Goal: Transaction & Acquisition: Obtain resource

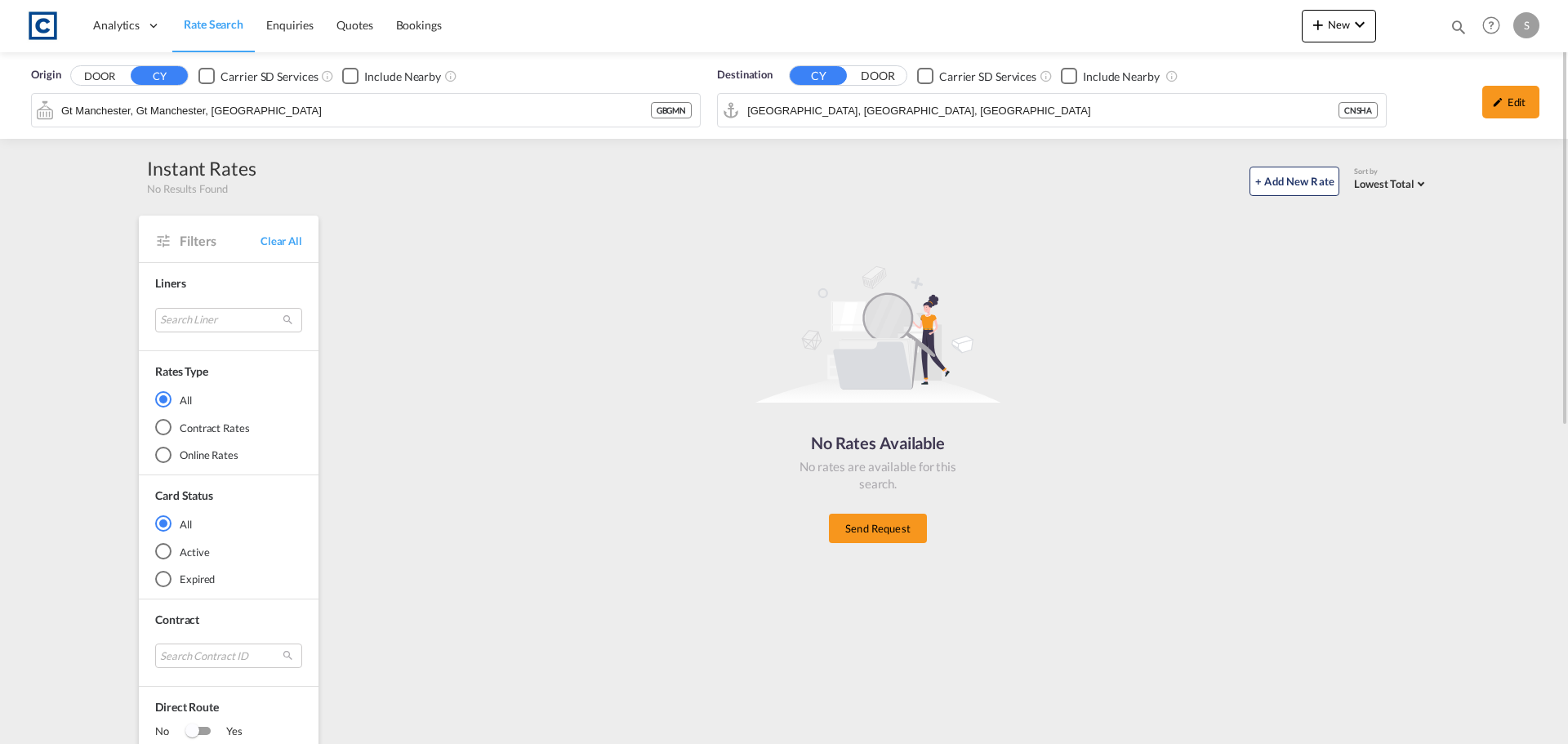
click at [223, 22] on span "Rate Search" at bounding box center [213, 24] width 60 height 14
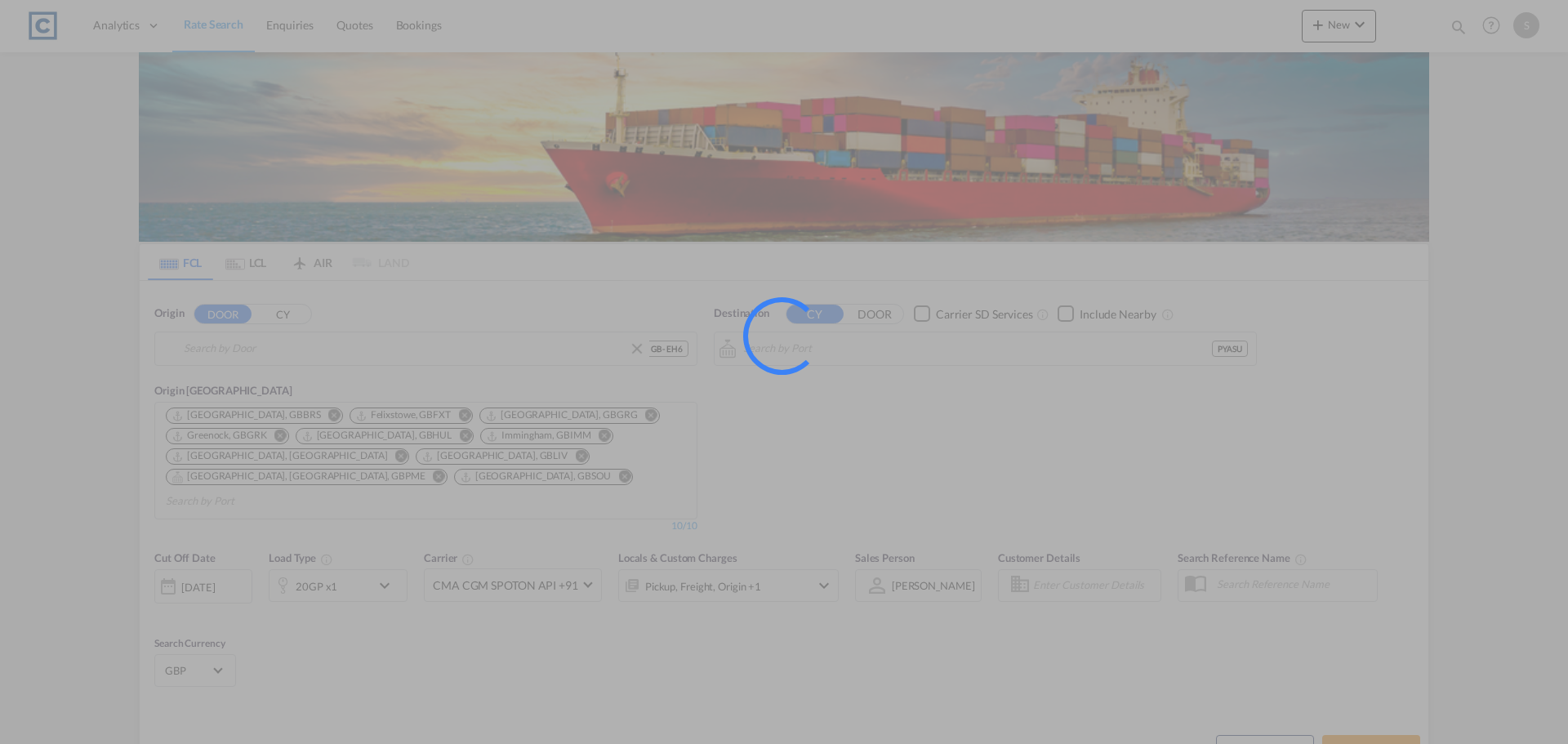
type input "GB-EH6, [GEOGRAPHIC_DATA]"
type input "[PERSON_NAME], PYASU"
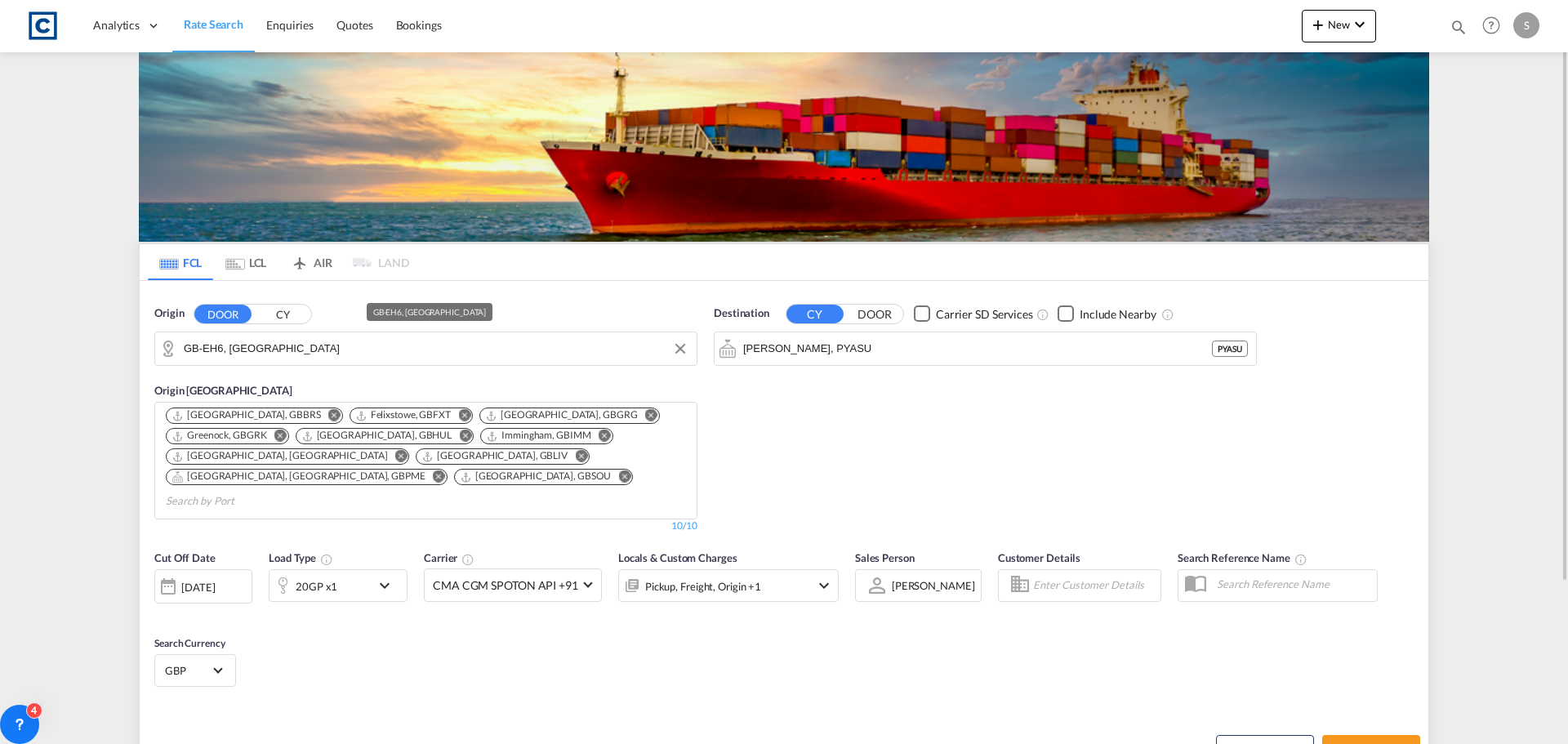
click at [326, 345] on input "GB-EH6, [GEOGRAPHIC_DATA]" at bounding box center [436, 348] width 504 height 25
click at [941, 404] on div "Destination CY DOOR Carrier SD Services Include Nearby [PERSON_NAME], PYASU" at bounding box center [985, 419] width 559 height 244
click at [773, 569] on div "Pickup, Freight, Origin +1" at bounding box center [706, 585] width 175 height 32
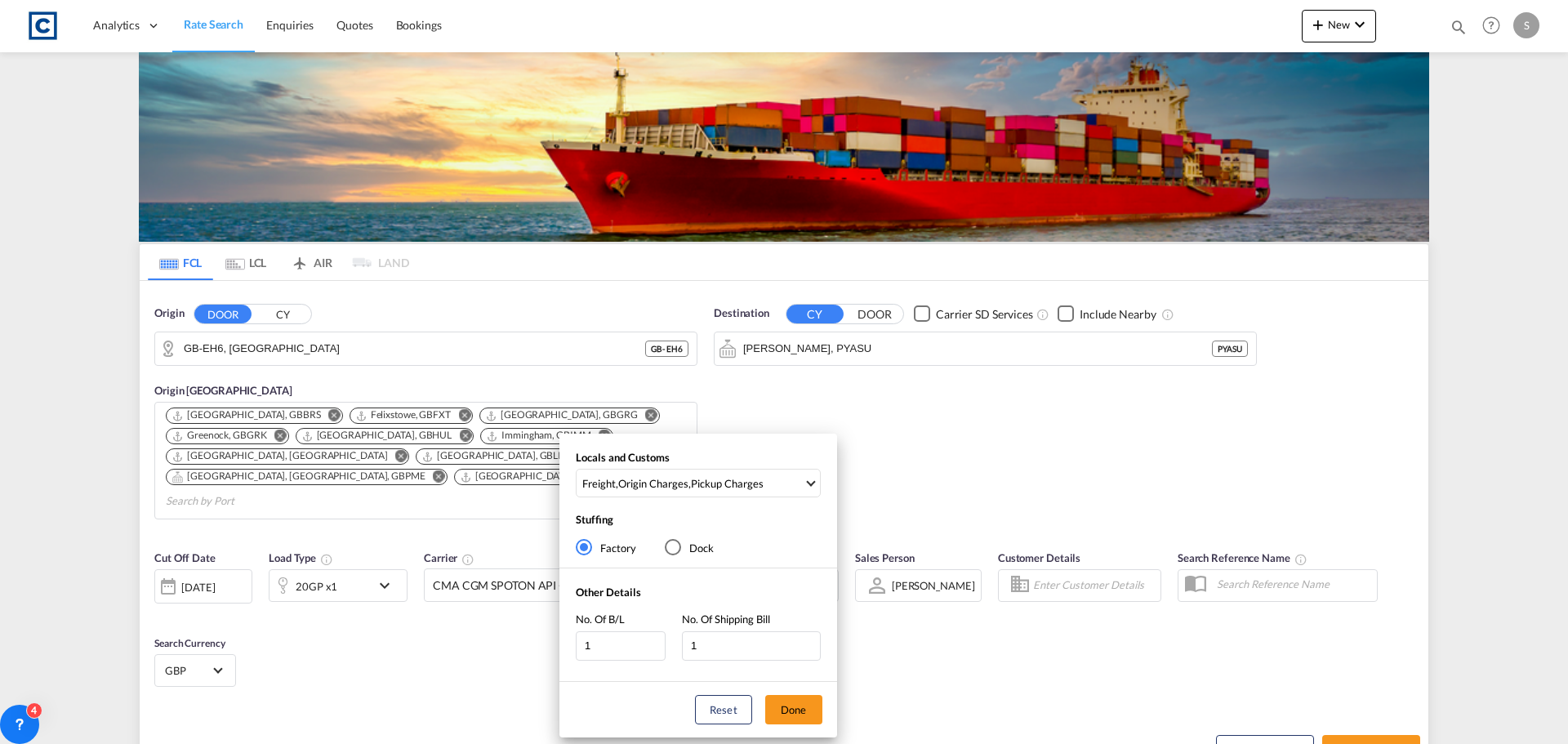
click at [999, 625] on div "Locals and Customs Freight , Origin Charges , Pickup Charges Clear All Select A…" at bounding box center [784, 372] width 1568 height 744
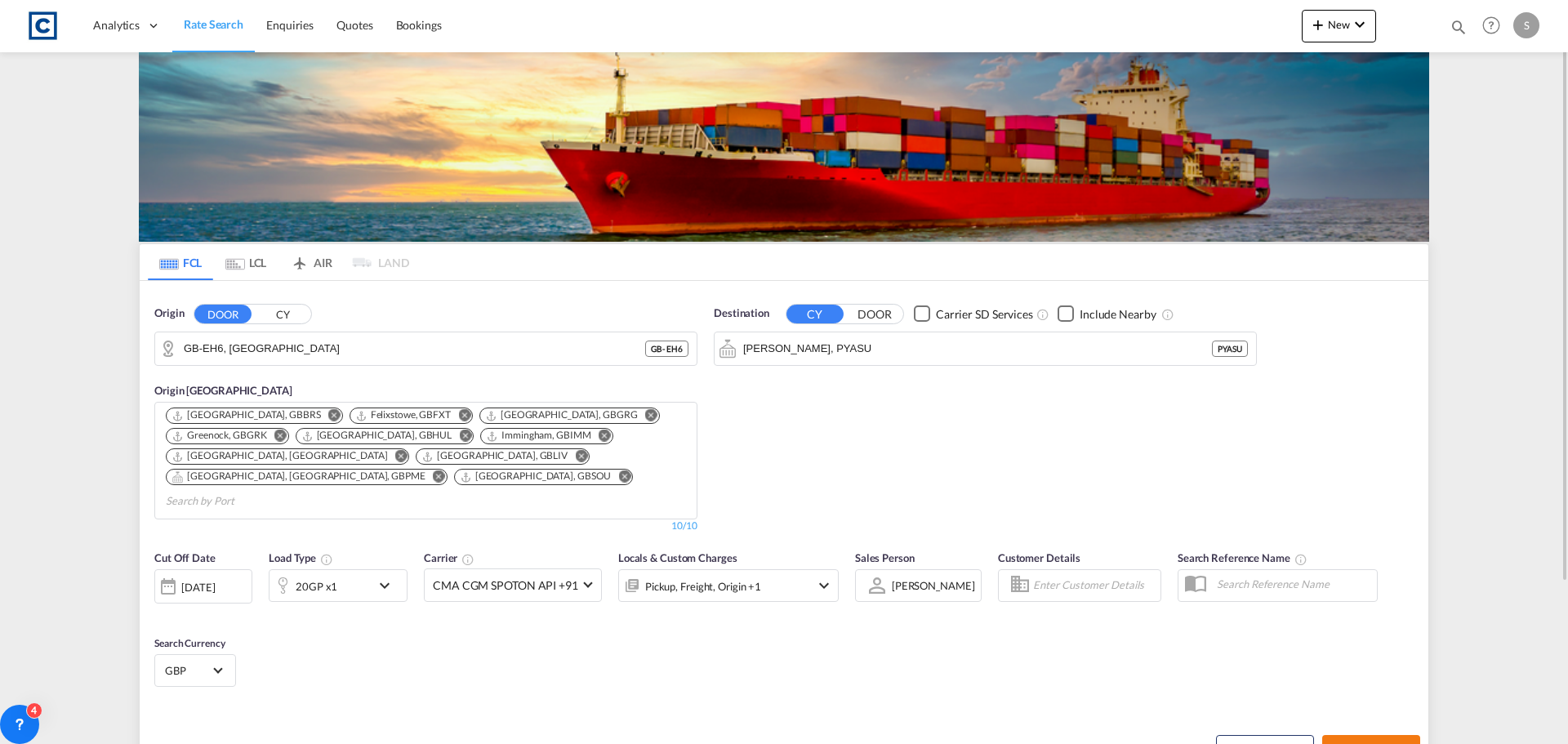
click at [1361, 744] on span "Search Rates" at bounding box center [1372, 750] width 78 height 13
type input "EH6 to PYASU / [DATE]"
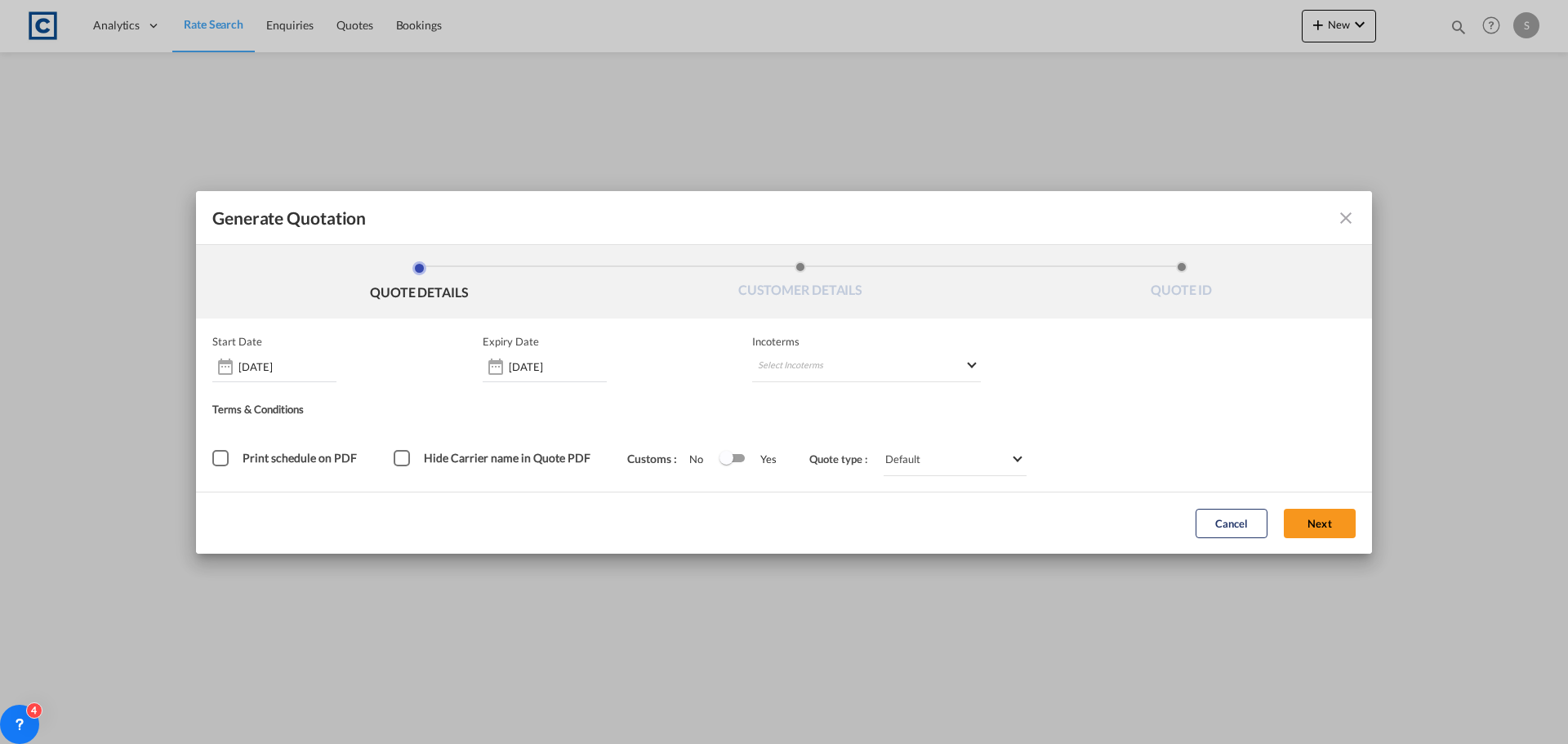
click at [276, 458] on span "Print schedule on PDF" at bounding box center [299, 458] width 115 height 14
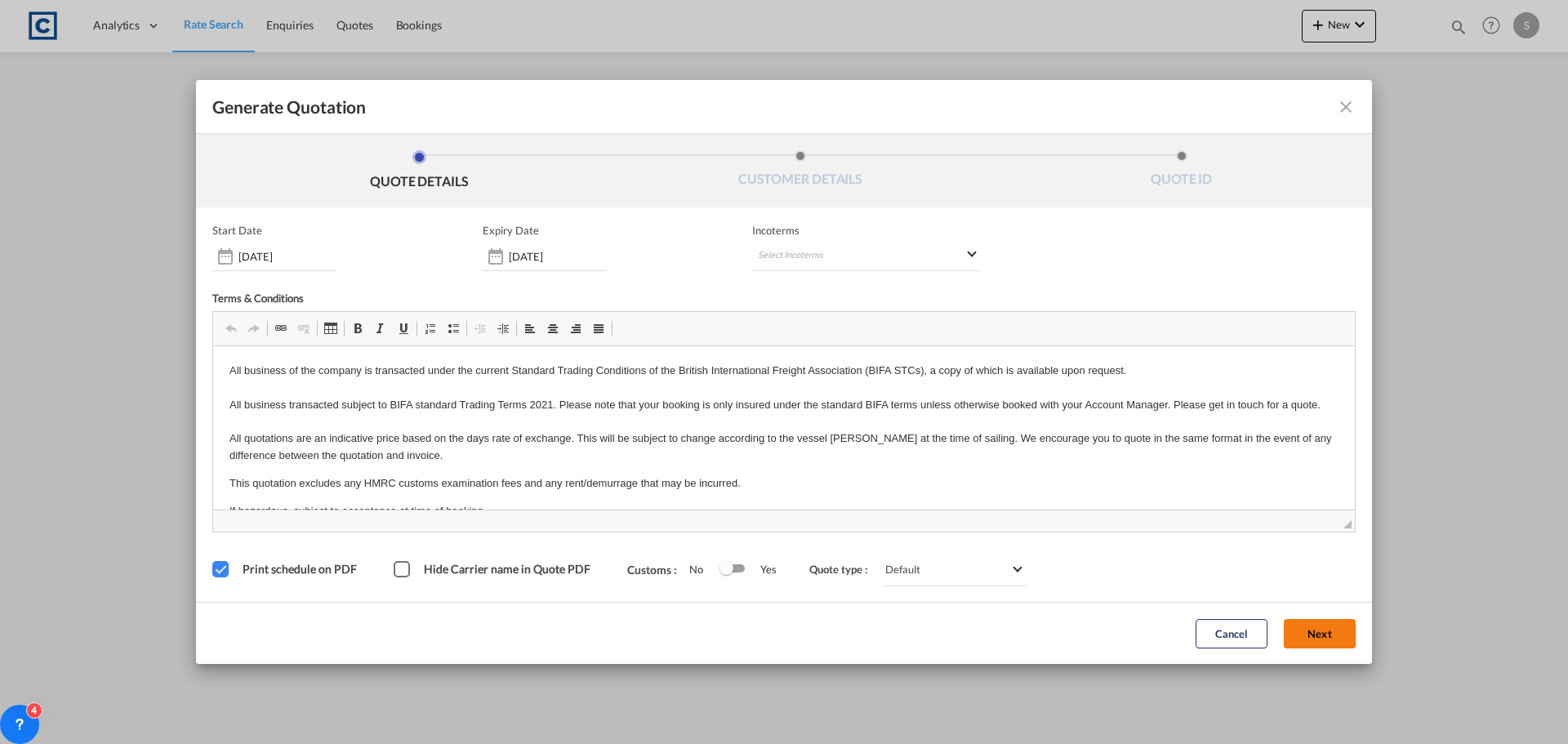
click at [1318, 641] on button "Next" at bounding box center [1320, 634] width 72 height 29
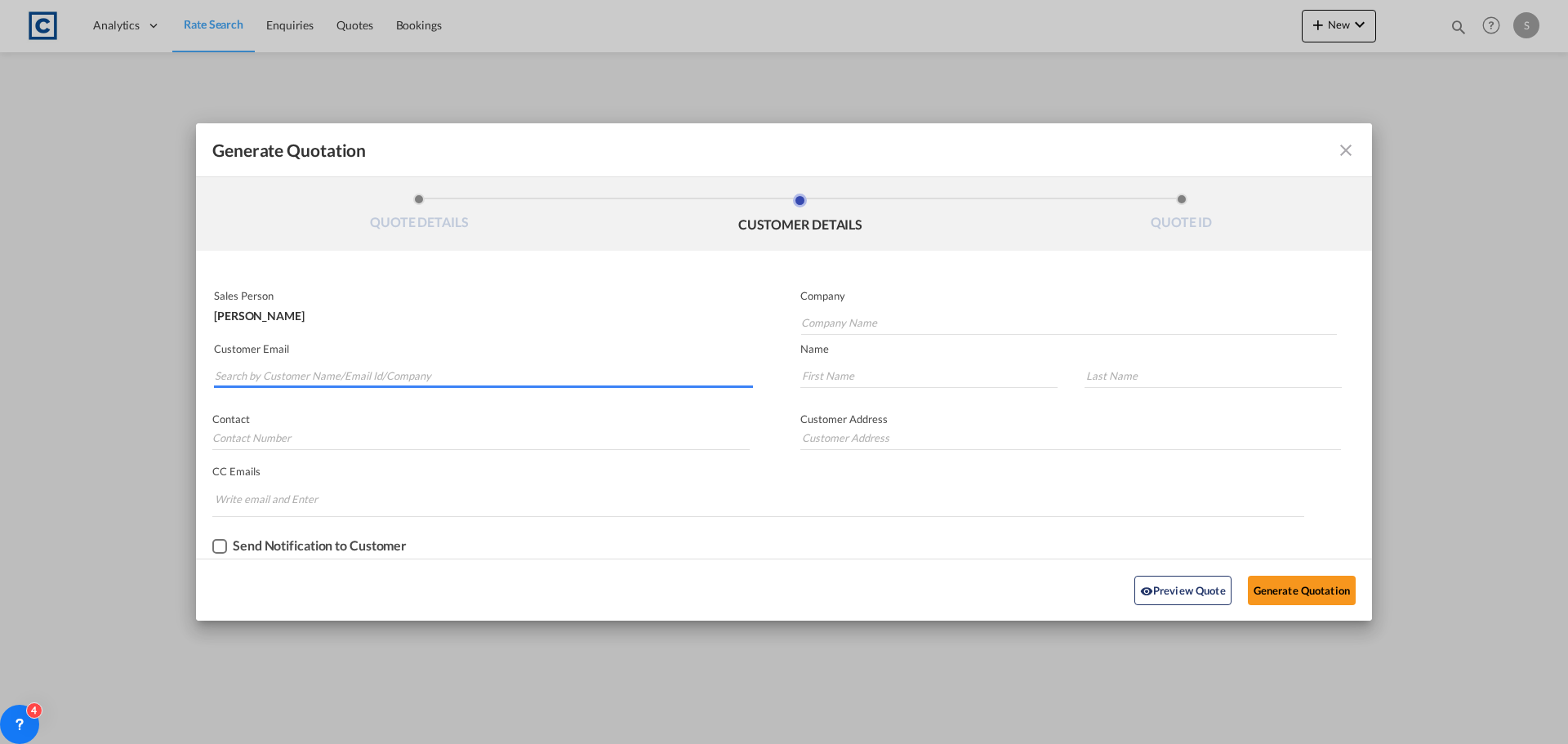
click at [295, 375] on input "Search by Customer Name/Email Id/Company" at bounding box center [484, 375] width 539 height 25
drag, startPoint x: 328, startPoint y: 432, endPoint x: 327, endPoint y: 413, distance: 19.0
click at [328, 432] on input "Generate QuotationQUOTE ..." at bounding box center [481, 438] width 538 height 25
click at [281, 374] on input "SHANN" at bounding box center [484, 375] width 539 height 25
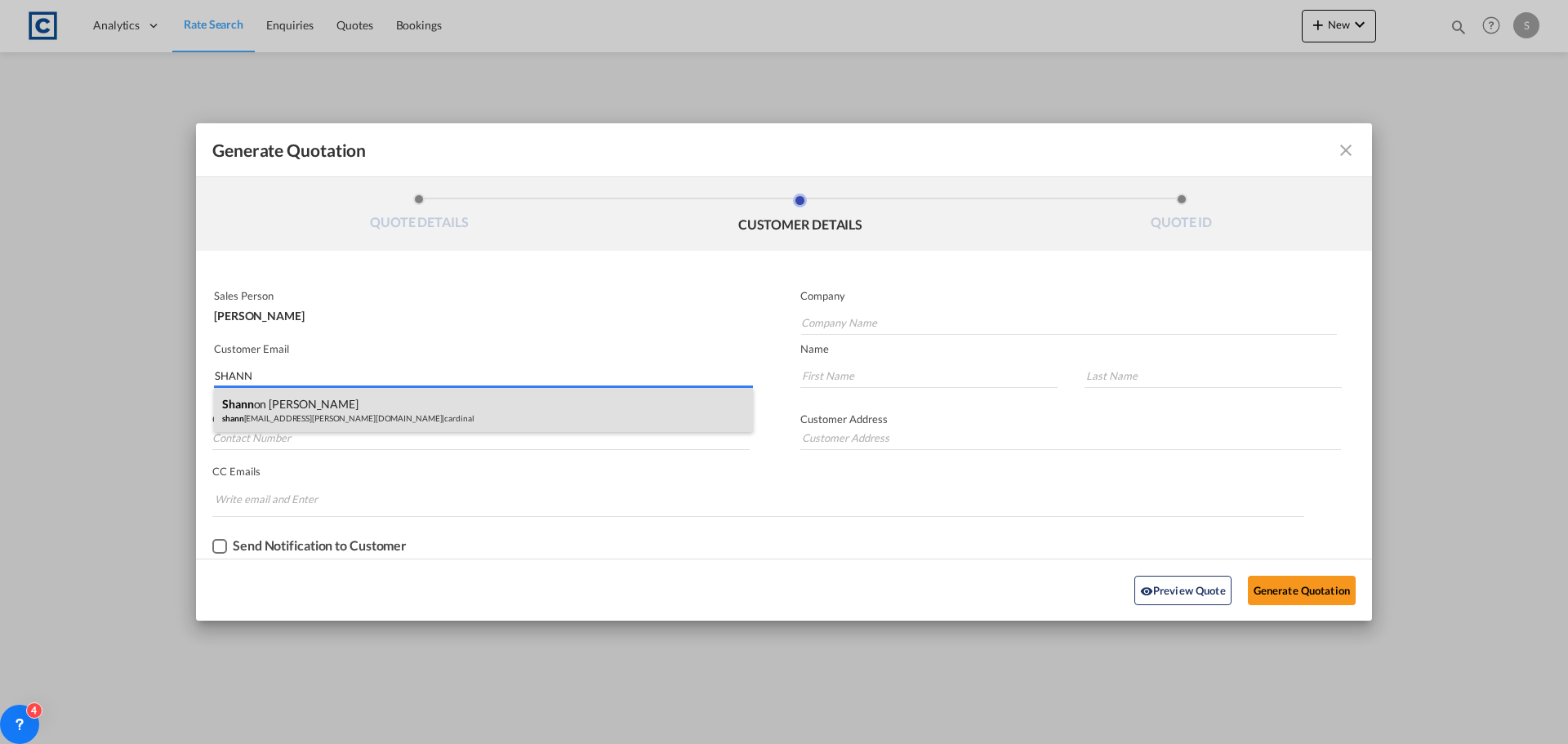
click at [354, 411] on body "Analytics Dashboard Rate Search Enquiries Quotes Bookings" at bounding box center [784, 372] width 1568 height 744
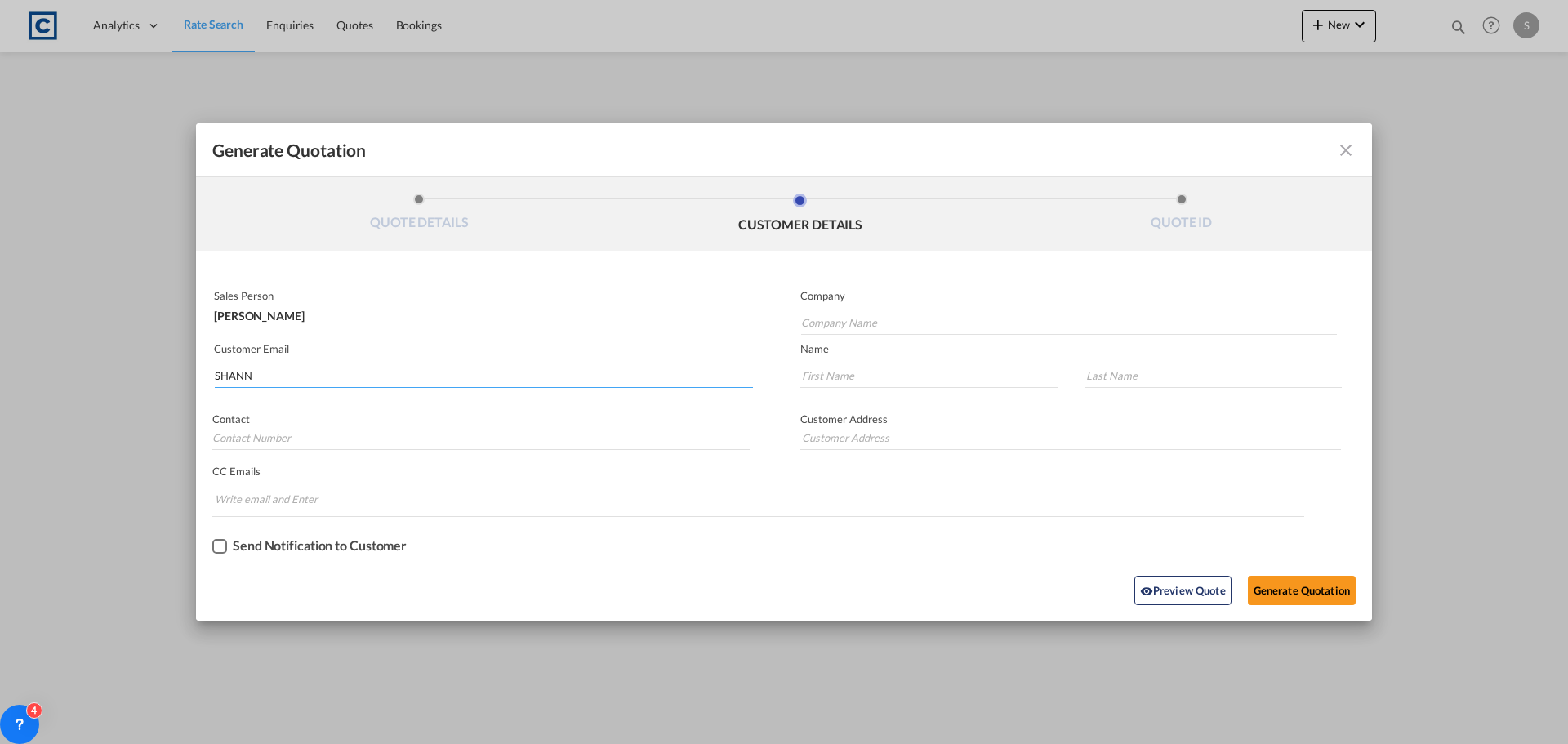
click at [319, 381] on input "SHANN" at bounding box center [484, 375] width 539 height 25
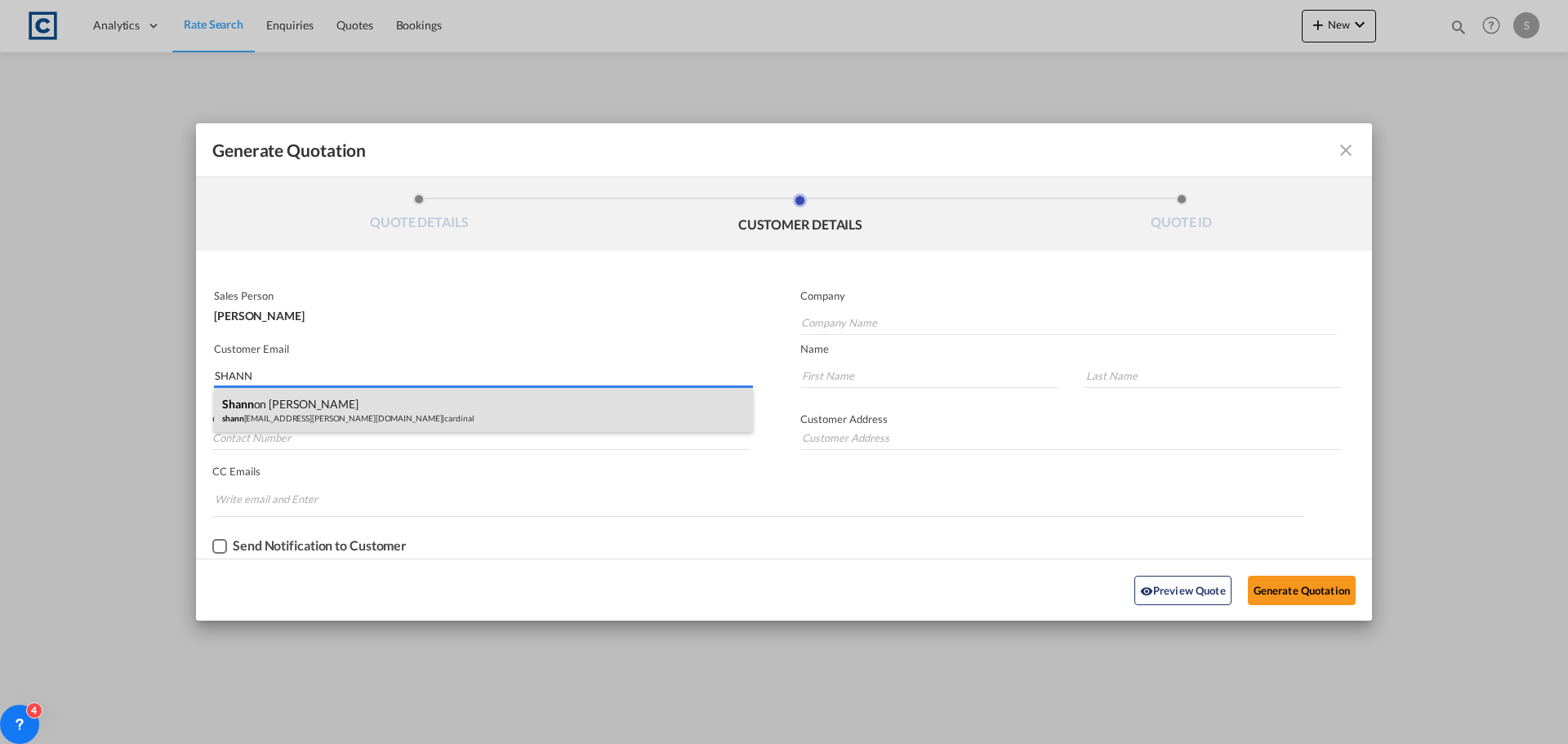
click at [319, 404] on body "Analytics Dashboard Rate Search Enquiries Quotes Bookings" at bounding box center [784, 372] width 1568 height 744
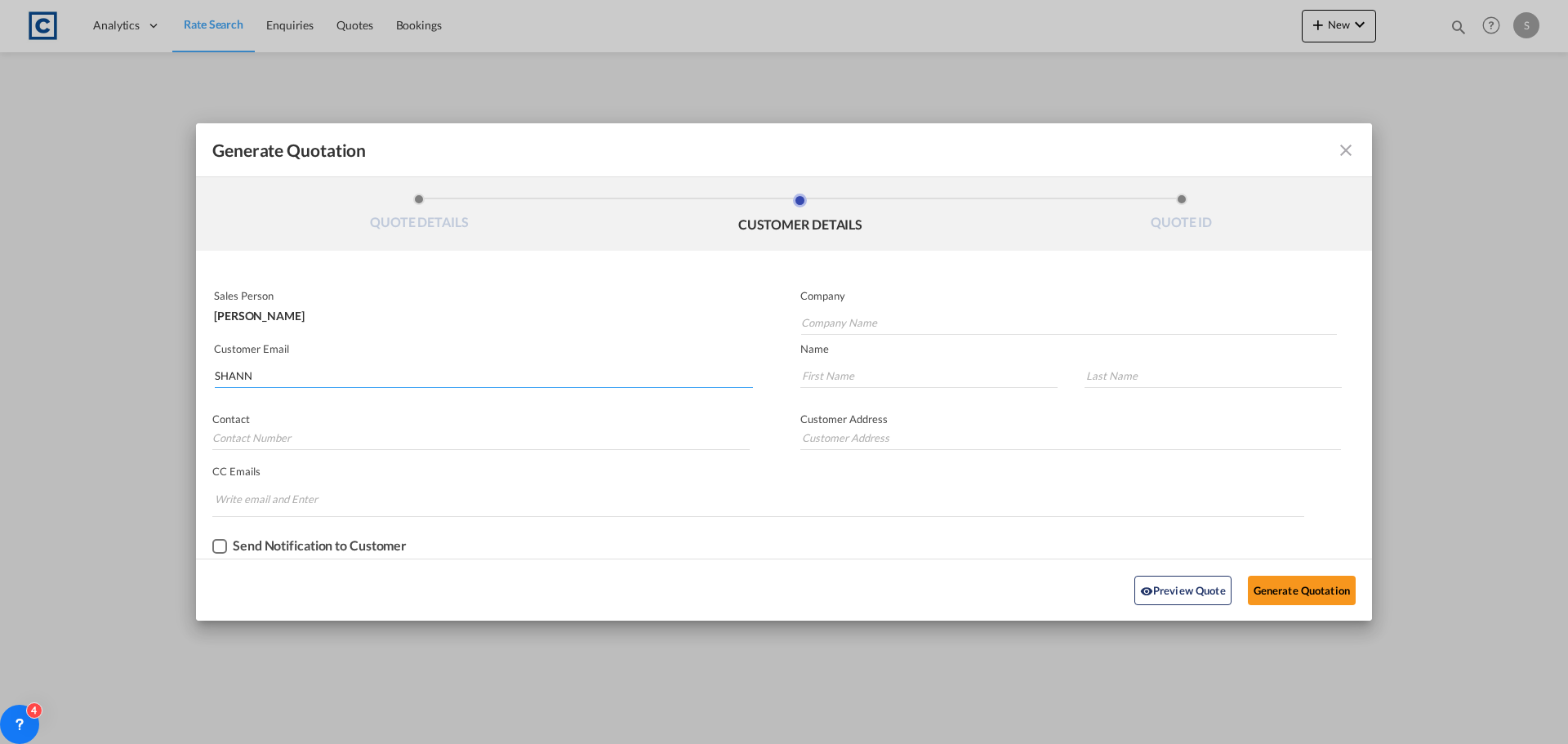
click at [287, 379] on input "SHANN" at bounding box center [484, 375] width 539 height 25
type input "S"
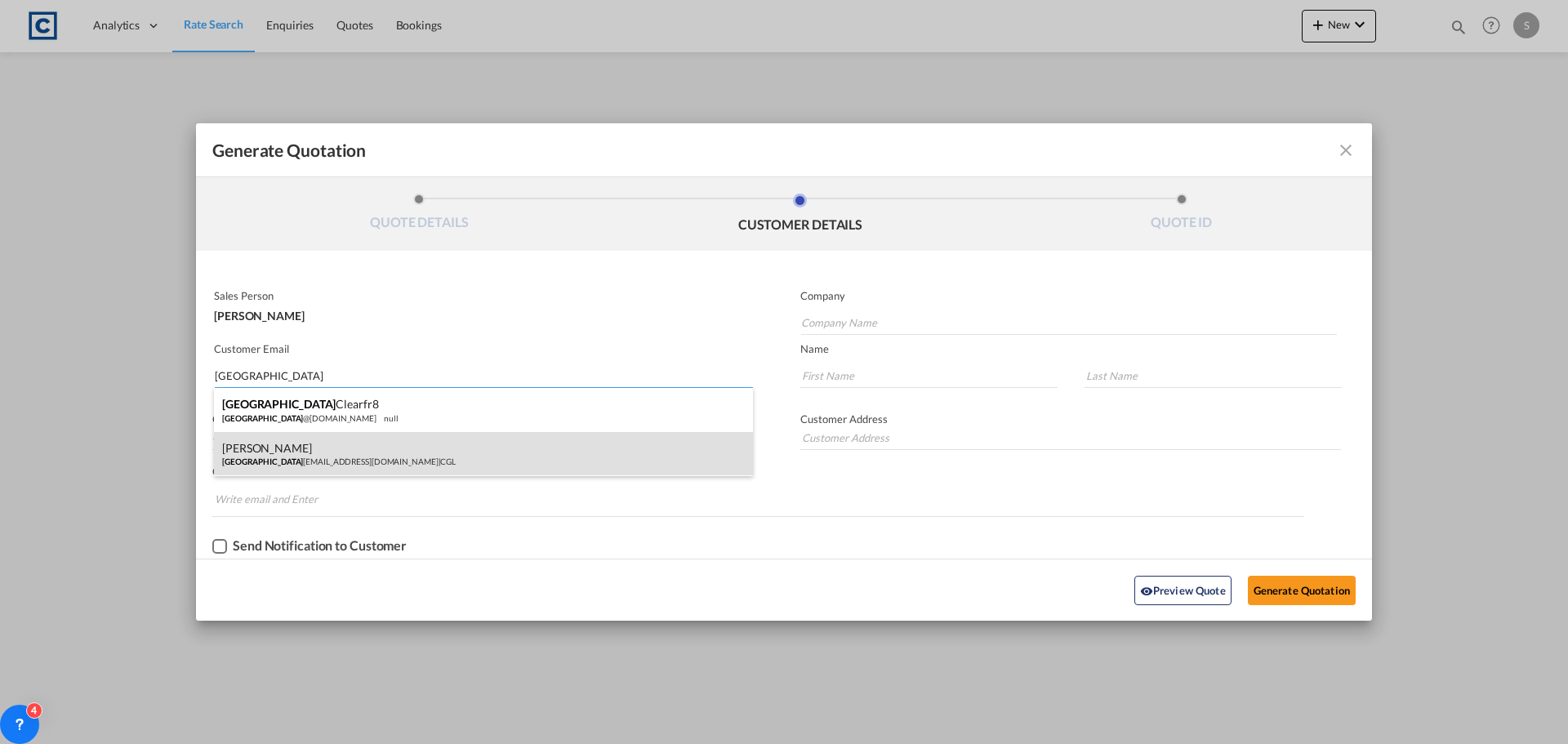
type input "[GEOGRAPHIC_DATA]"
click at [368, 458] on div "[PERSON_NAME] manchester [EMAIL_ADDRESS][DOMAIN_NAME] | CGL" at bounding box center [483, 453] width 539 height 44
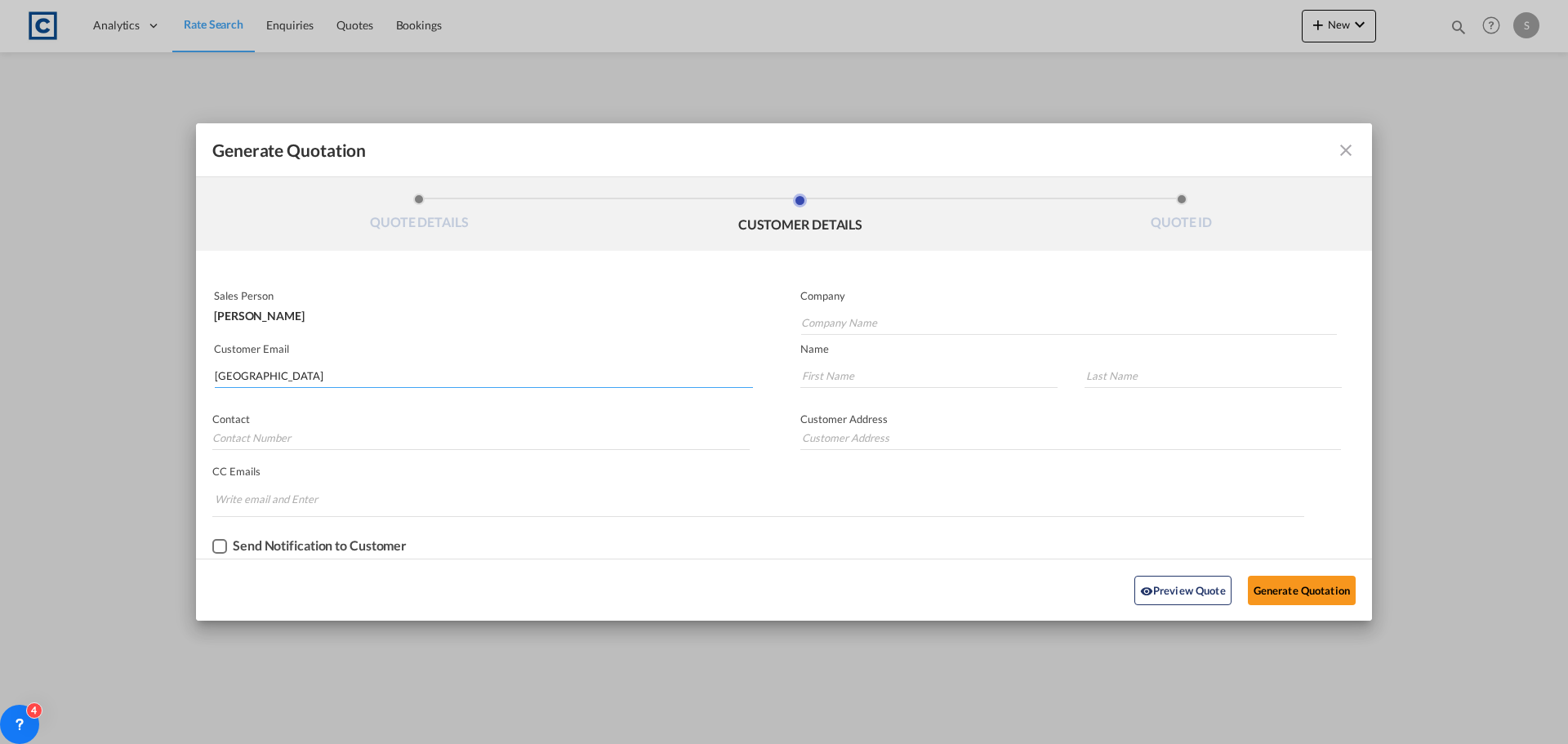
type input "CGL"
type input "[EMAIL_ADDRESS][DOMAIN_NAME]"
type input "[PERSON_NAME]"
drag, startPoint x: 919, startPoint y: 371, endPoint x: 522, endPoint y: 334, distance: 398.7
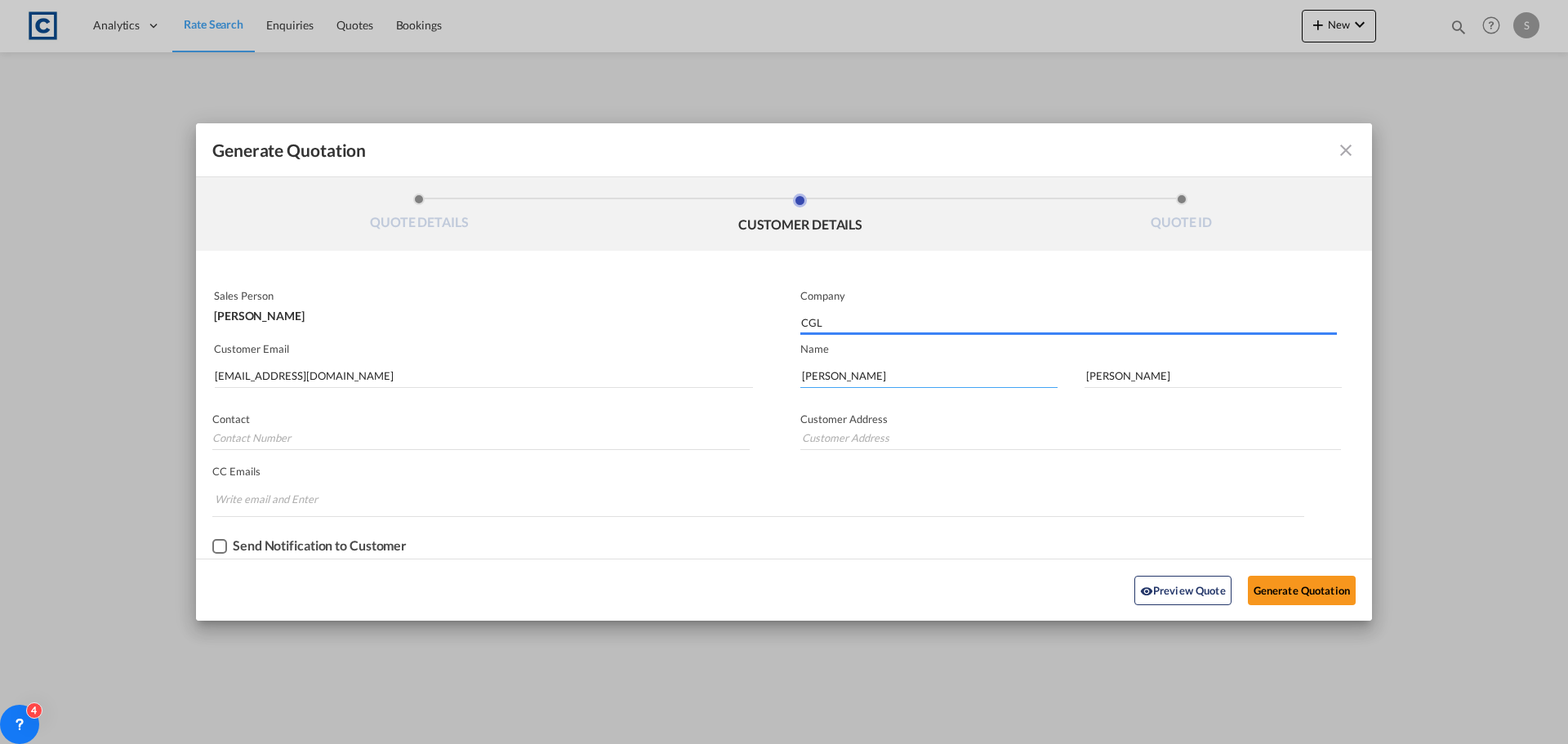
click at [523, 334] on div "Sales Person [PERSON_NAME] Company CGL Customer Email [EMAIL_ADDRESS][DOMAIN_NA…" at bounding box center [784, 421] width 1176 height 276
click at [291, 353] on p "Customer Email" at bounding box center [483, 348] width 539 height 13
click at [382, 374] on input "[EMAIL_ADDRESS][DOMAIN_NAME]" at bounding box center [484, 375] width 539 height 25
drag, startPoint x: 437, startPoint y: 374, endPoint x: 300, endPoint y: 378, distance: 137.1
click at [7, 365] on div "Generate Quotation QUOTE DETAILS CUSTOMER DETAILS QUOTE ID Start Date [DATE] Ex…" at bounding box center [784, 372] width 1568 height 744
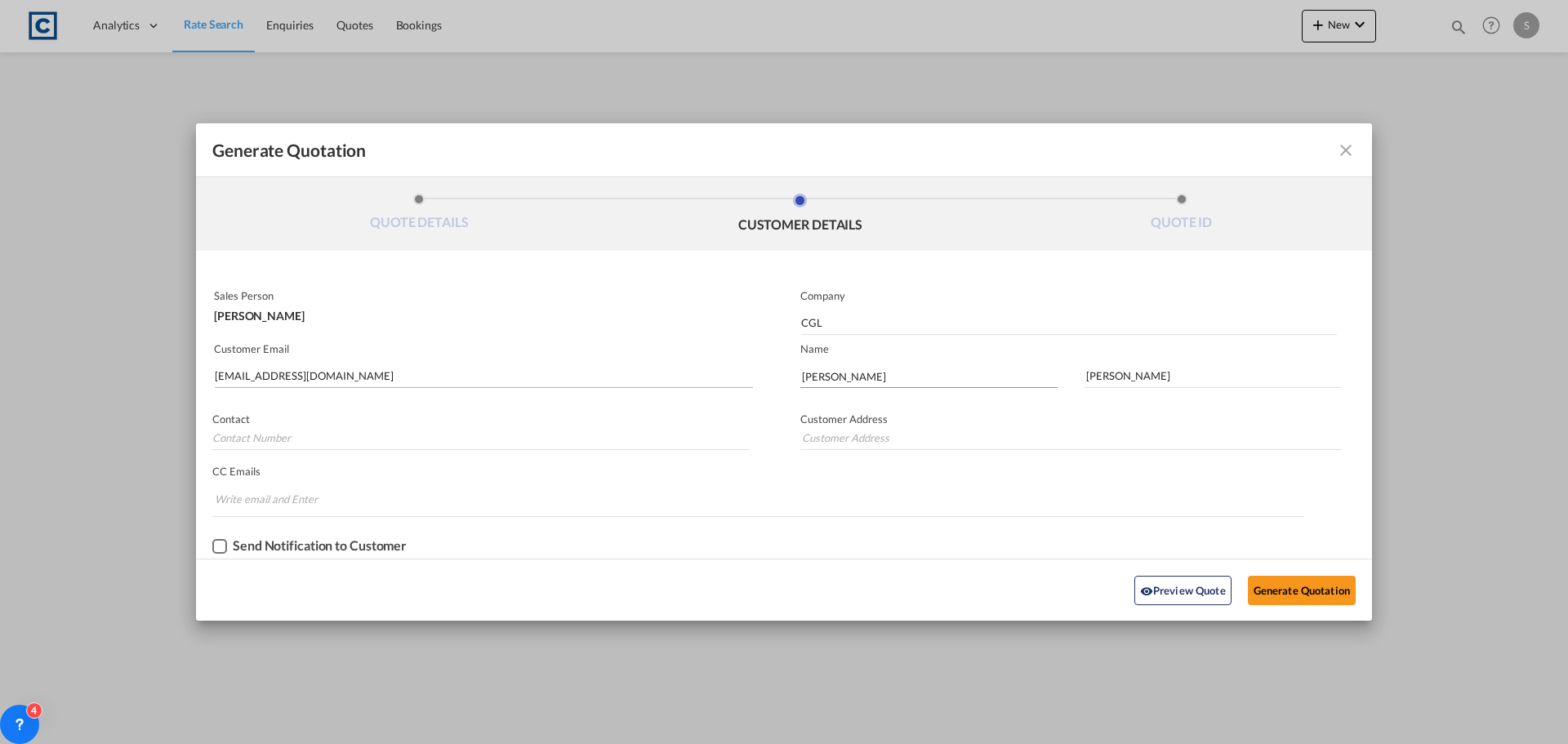
drag, startPoint x: 879, startPoint y: 368, endPoint x: 690, endPoint y: 377, distance: 189.2
click at [690, 377] on div "Sales Person [PERSON_NAME] Company CGL Customer Email [EMAIL_ADDRESS][DOMAIN_NA…" at bounding box center [784, 421] width 1176 height 276
type input "[PERSON_NAME]"
click at [616, 429] on input "Generate QuotationQUOTE ..." at bounding box center [481, 438] width 538 height 25
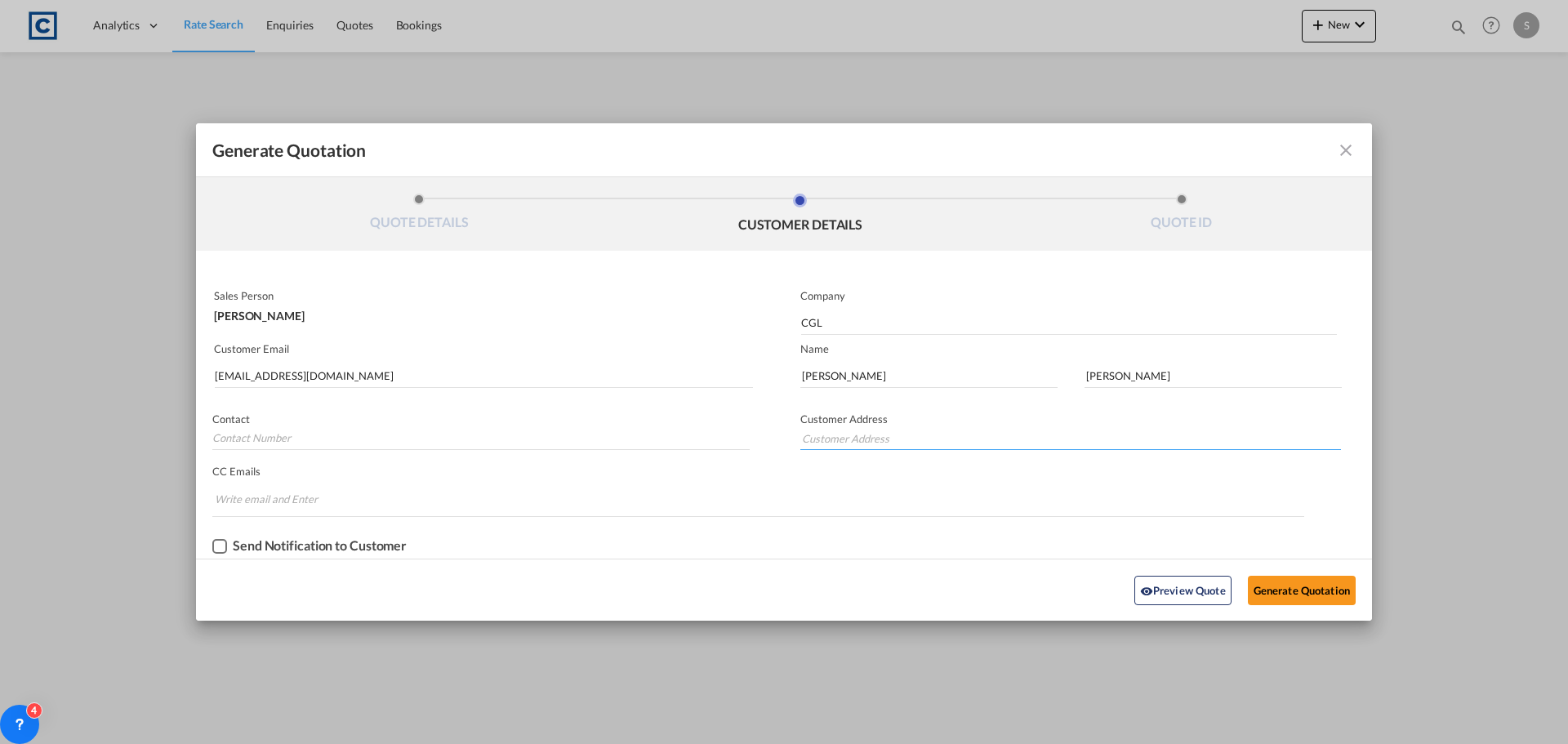
click at [991, 444] on input "Generate QuotationQUOTE ..." at bounding box center [1071, 438] width 541 height 25
click at [1301, 590] on button "Generate Quotation" at bounding box center [1302, 591] width 108 height 29
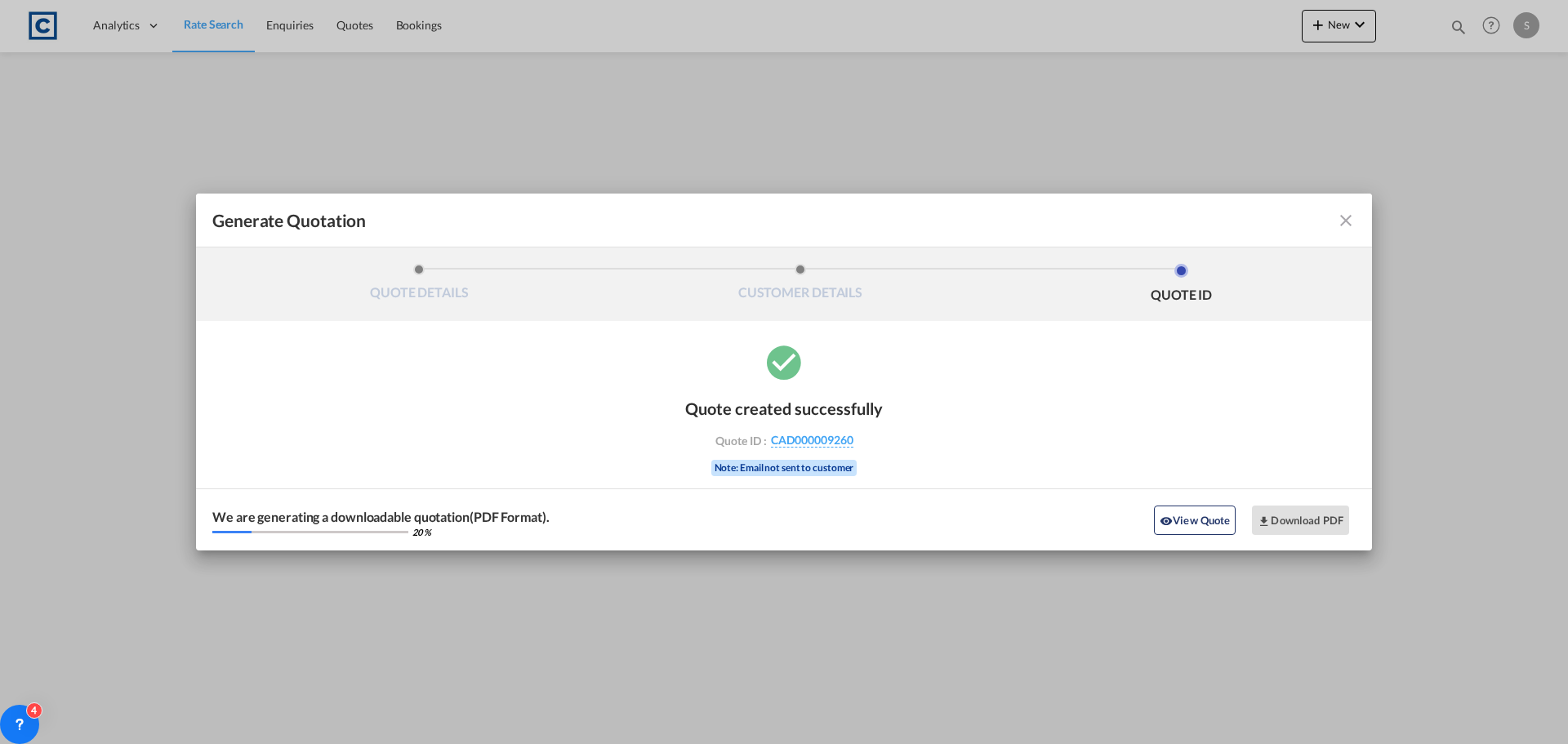
click at [980, 443] on div "Quote created successfully Quote ID : CAD000009260 Note: Email not sent to cust…" at bounding box center [784, 446] width 1176 height 209
click at [1349, 221] on md-icon "icon-close fg-AAA8AD cursor m-0" at bounding box center [1346, 221] width 20 height 20
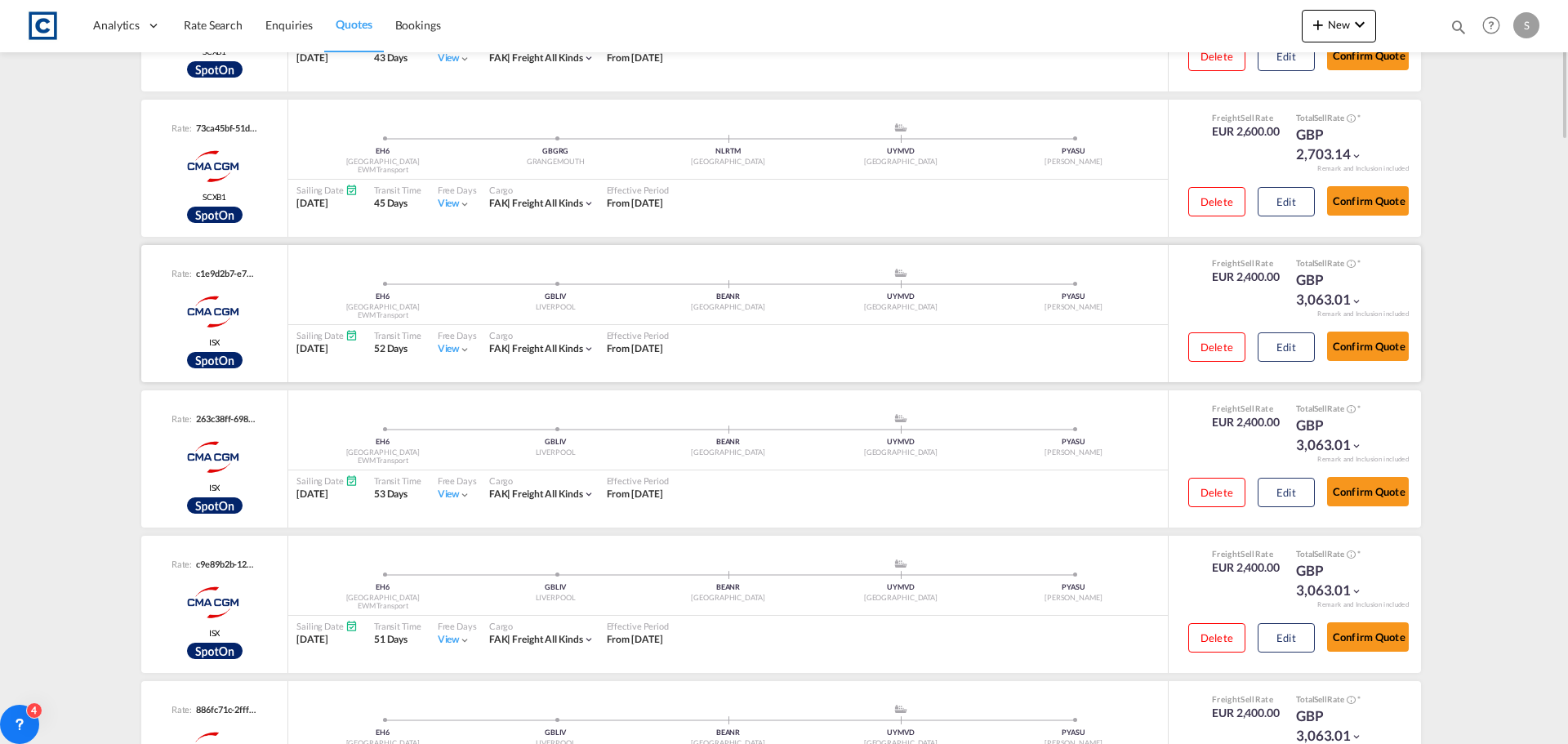
scroll to position [245, 0]
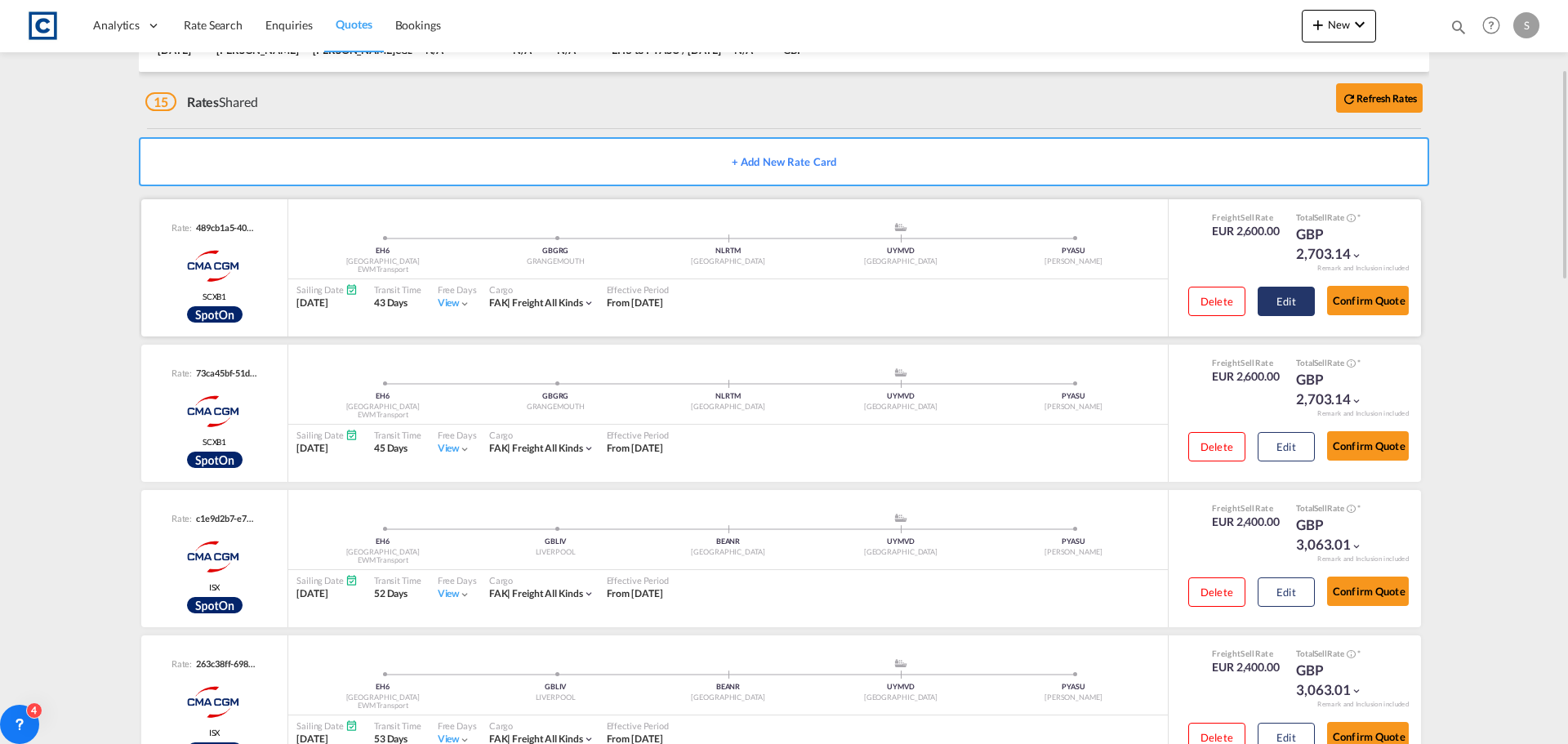
click at [1277, 296] on button "Edit" at bounding box center [1286, 301] width 57 height 29
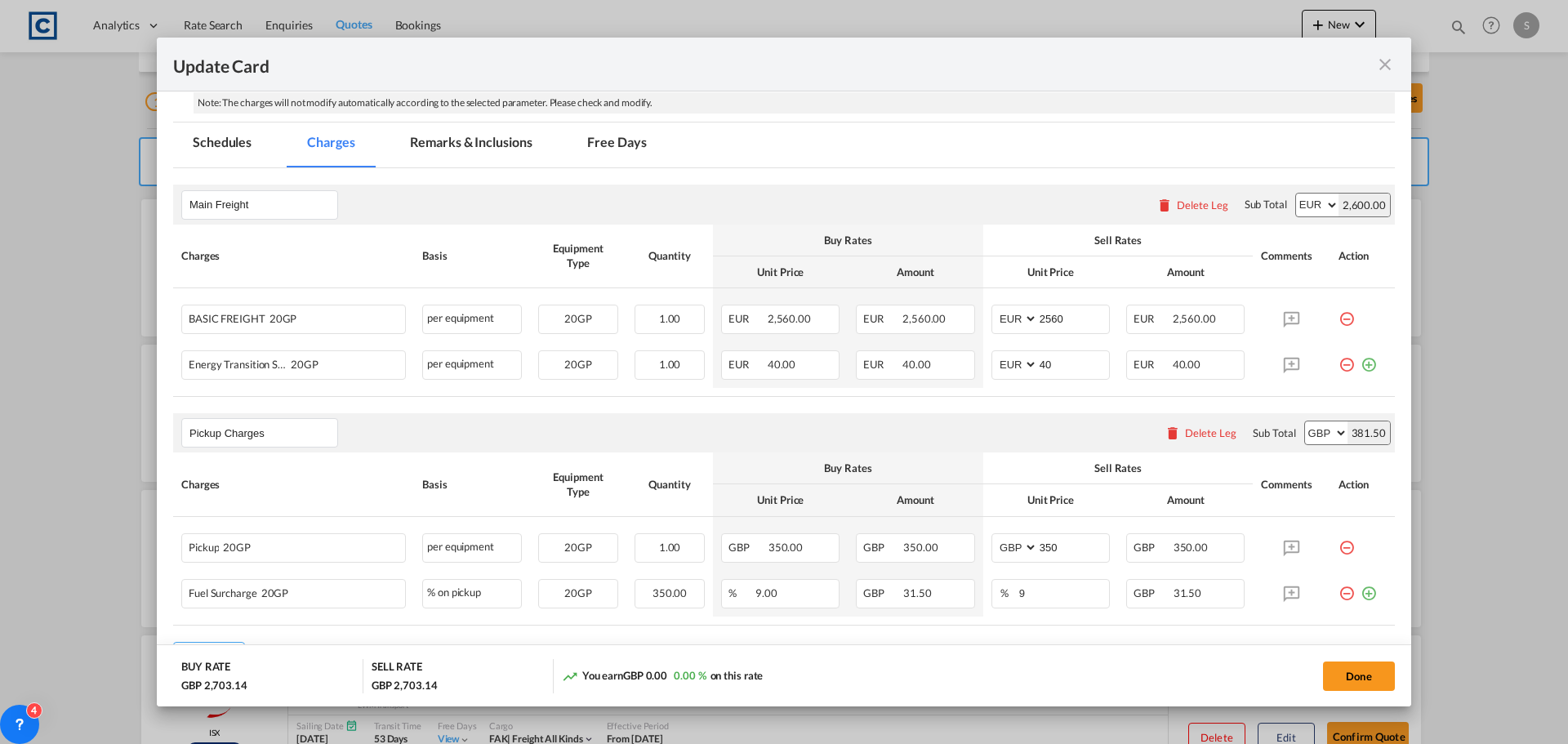
scroll to position [499, 0]
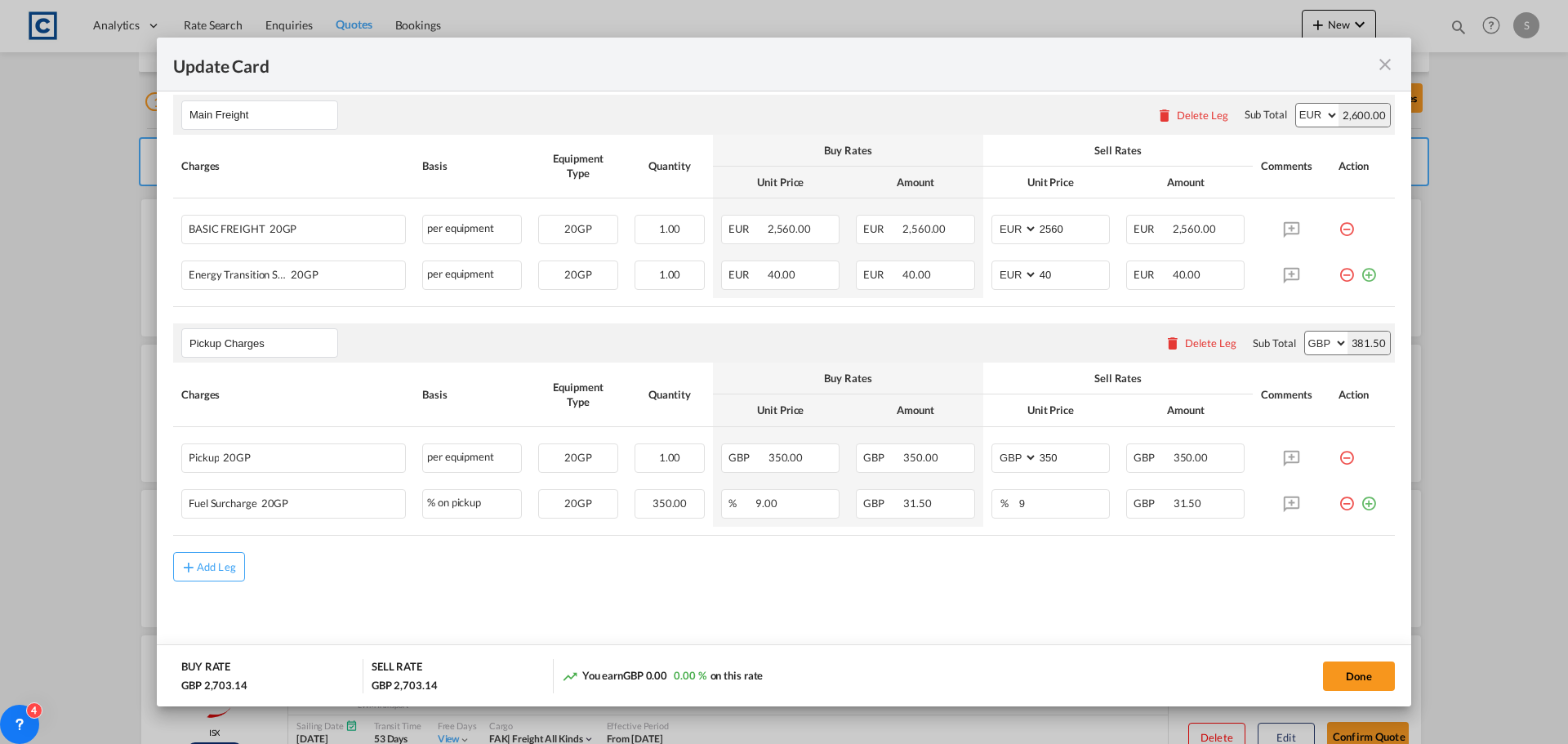
click at [818, 558] on div "Add Leg" at bounding box center [783, 567] width 1222 height 29
click at [875, 601] on md-content "Main Freight Please enter leg name Leg Name Already Exists Delete Leg Sub Total…" at bounding box center [783, 372] width 1222 height 588
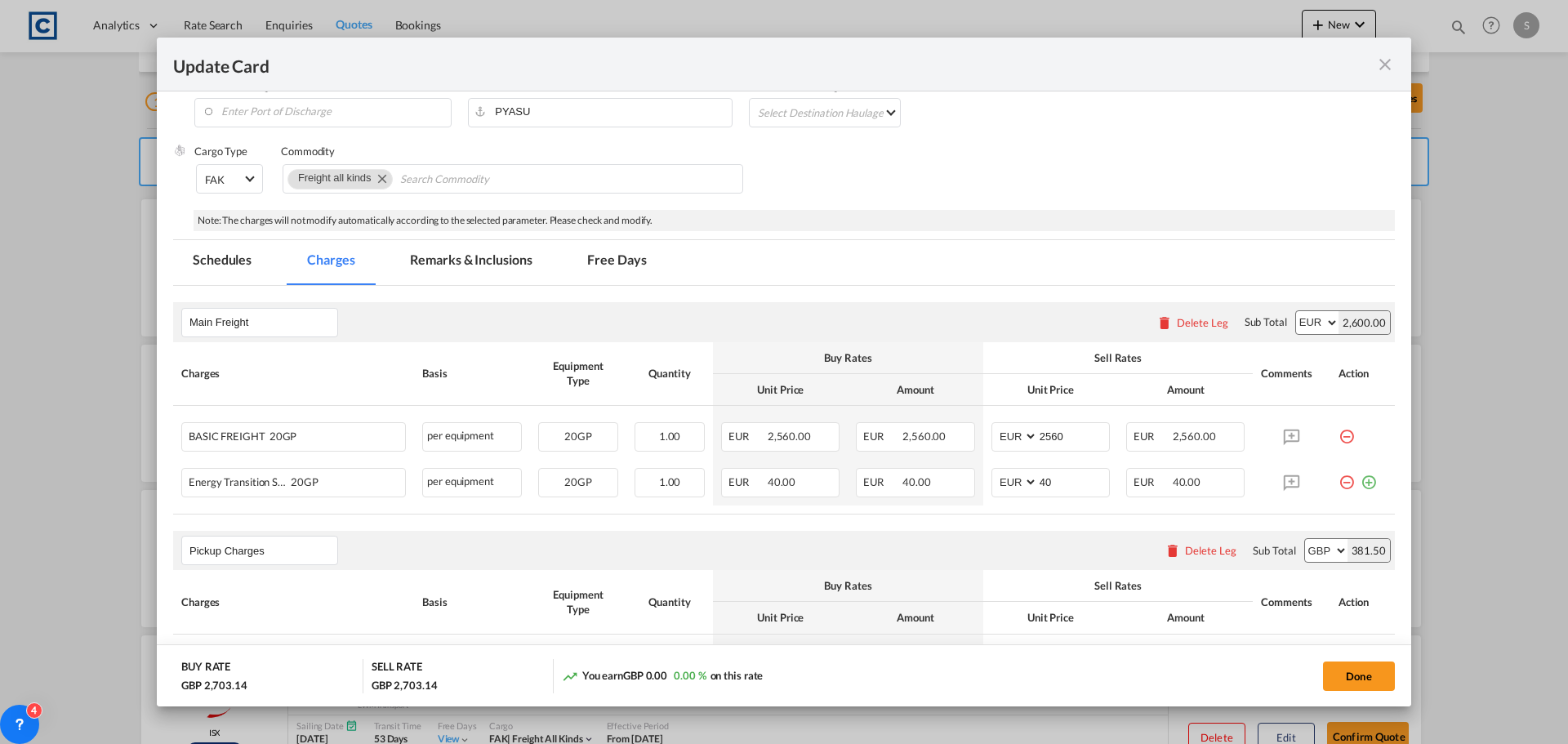
scroll to position [253, 0]
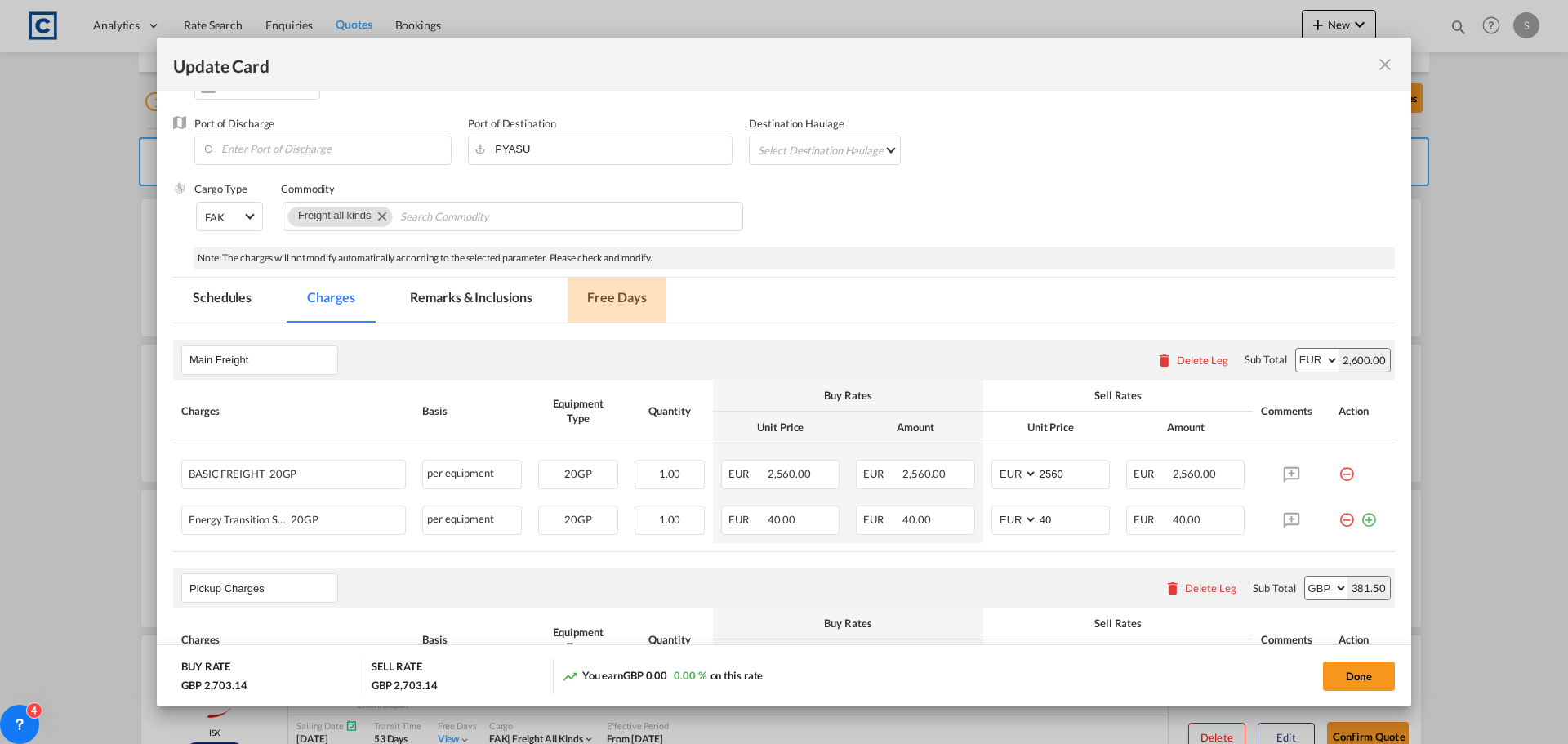
click at [627, 302] on md-tab-item "Free Days" at bounding box center [617, 300] width 98 height 45
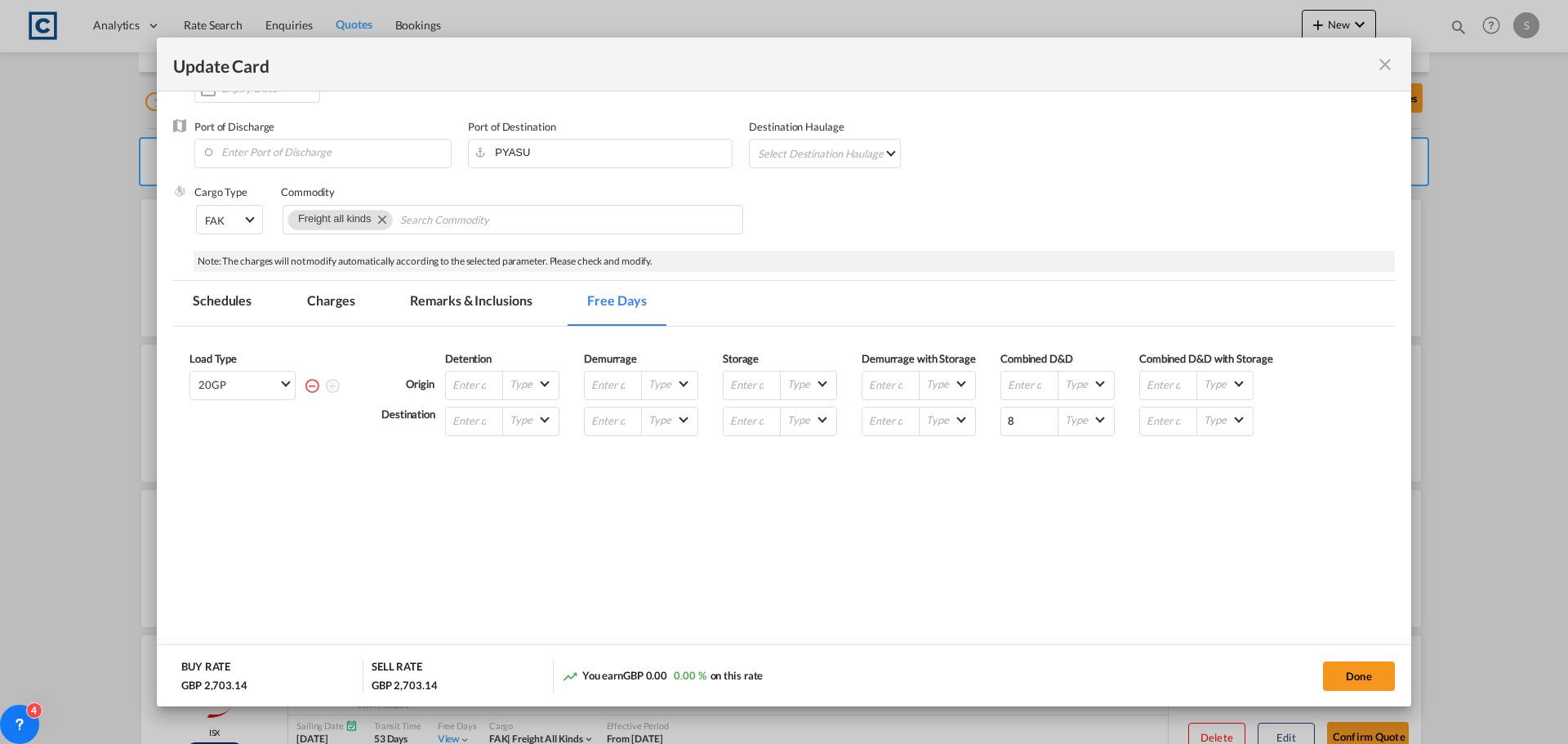
scroll to position [250, 0]
click at [476, 308] on md-tab-item "Remarks & Inclusions" at bounding box center [471, 303] width 161 height 45
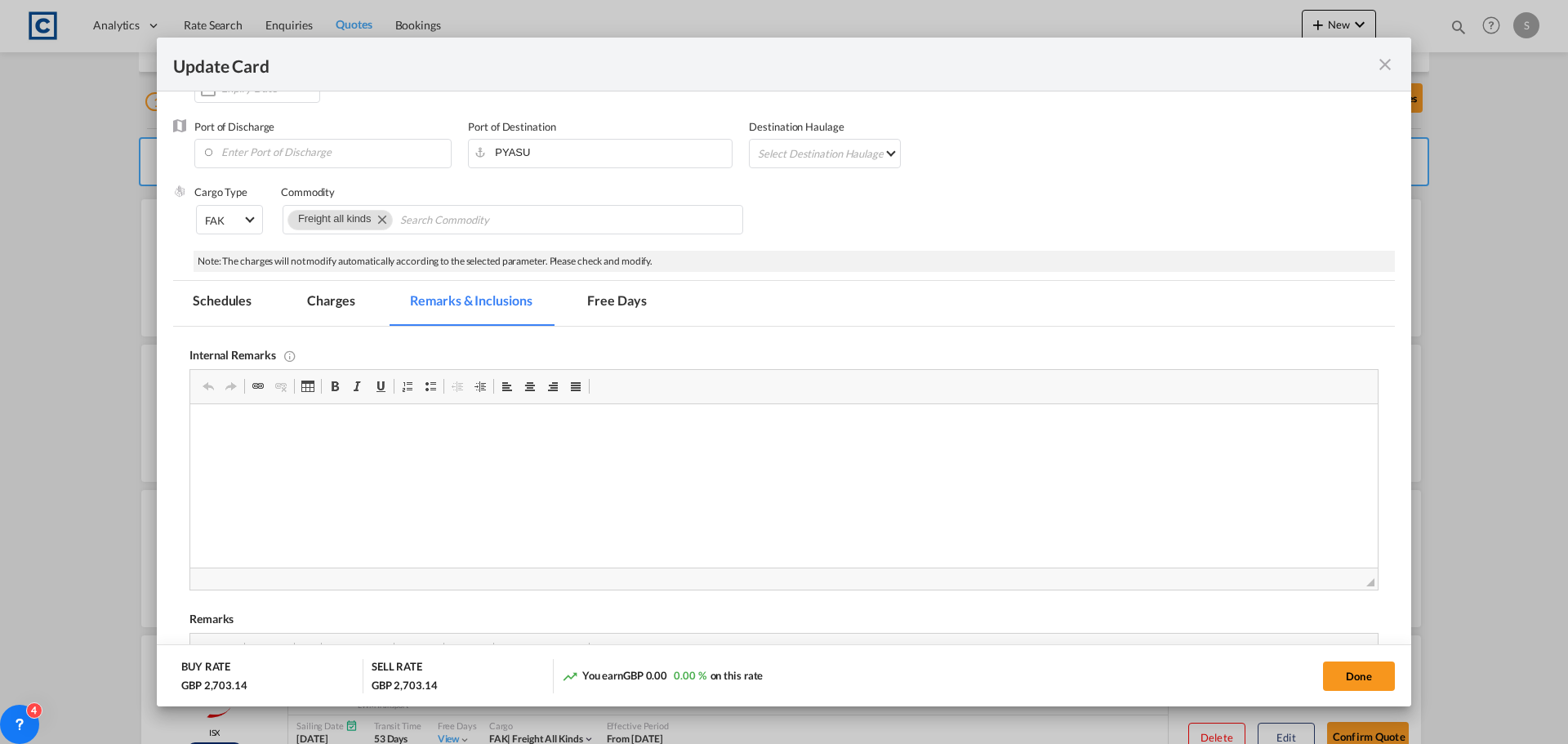
scroll to position [0, 0]
click at [262, 297] on md-tab-item "Schedules" at bounding box center [222, 303] width 98 height 45
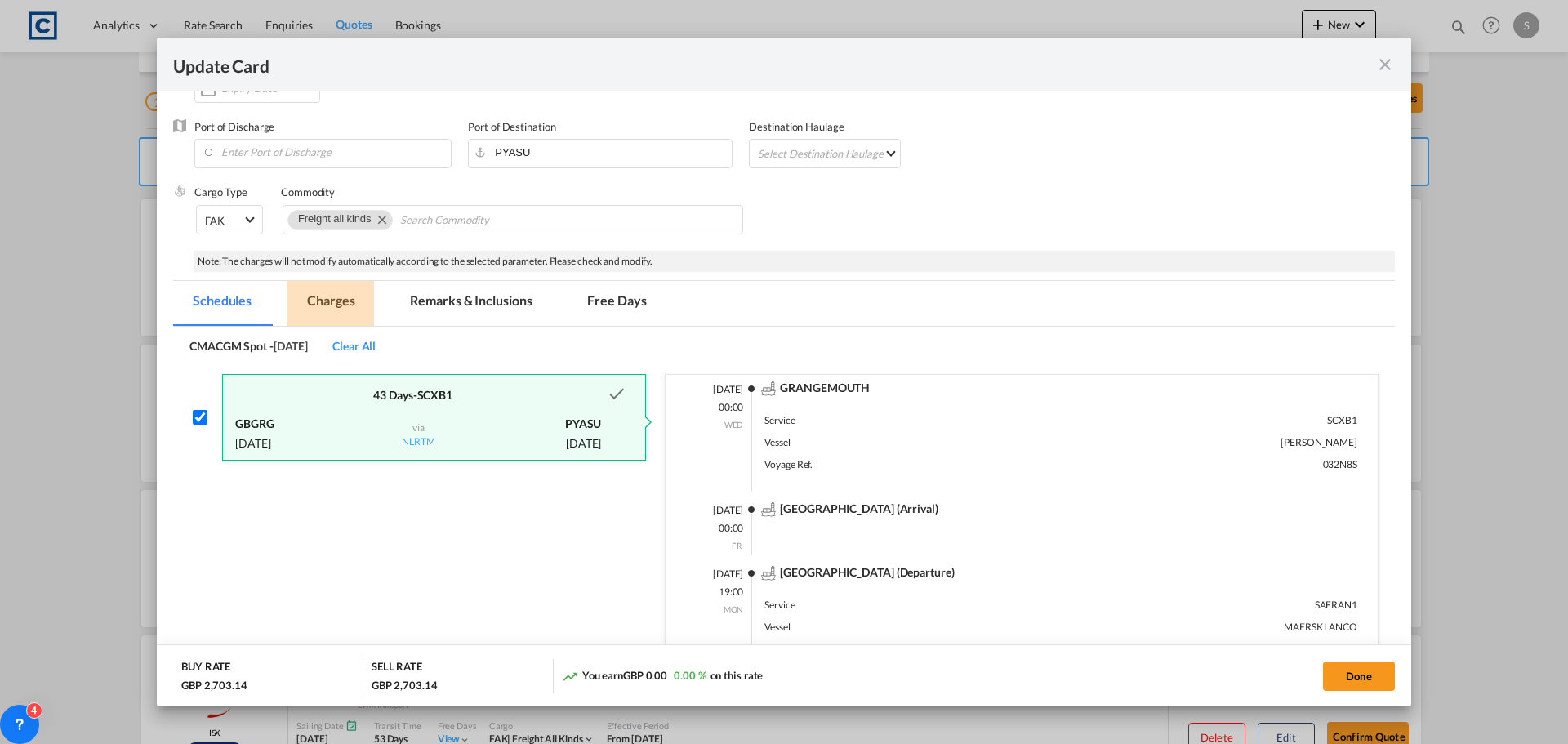
click at [340, 300] on md-tab-item "Charges" at bounding box center [331, 303] width 86 height 45
